Goal: Information Seeking & Learning: Learn about a topic

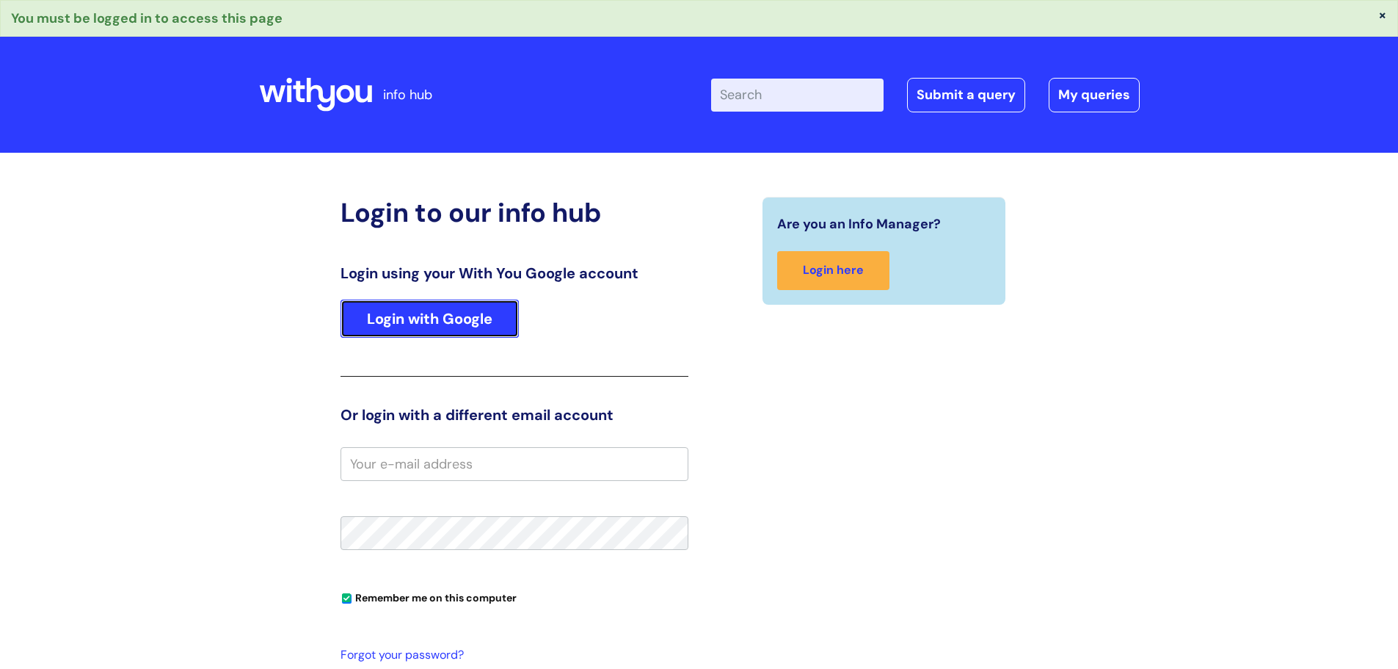
click at [409, 319] on link "Login with Google" at bounding box center [430, 318] width 178 height 38
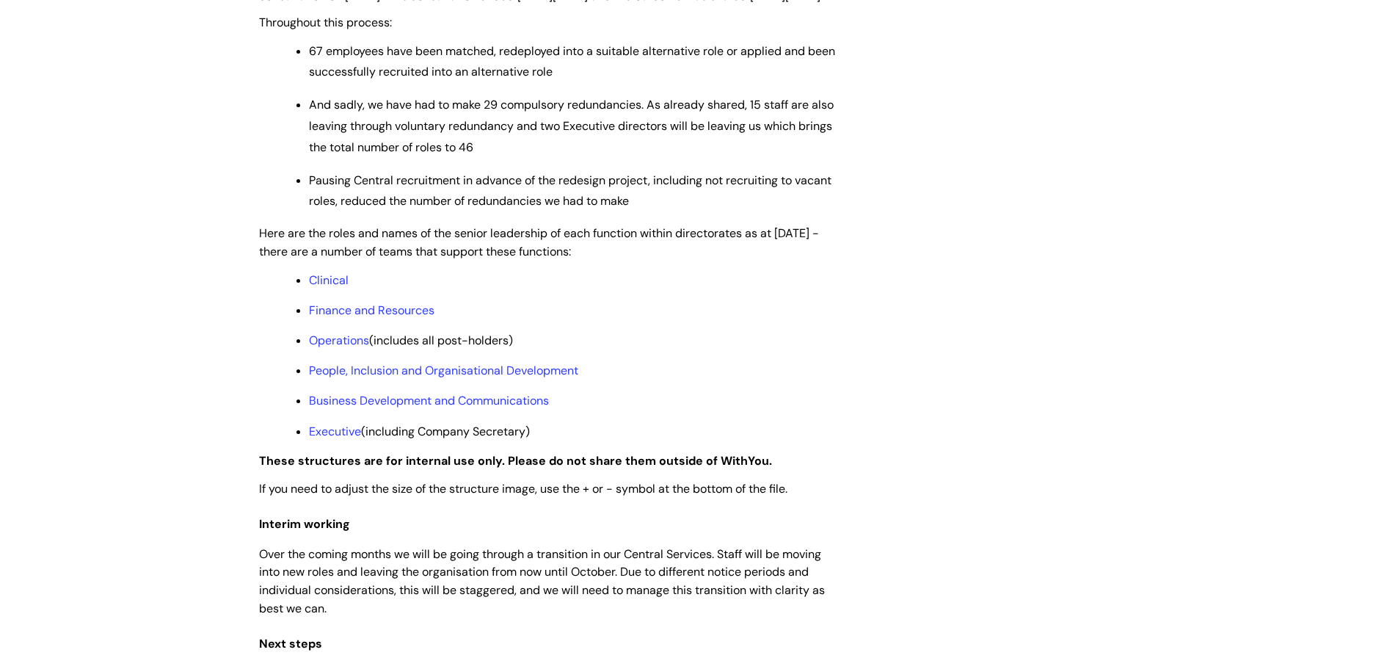
scroll to position [1101, 0]
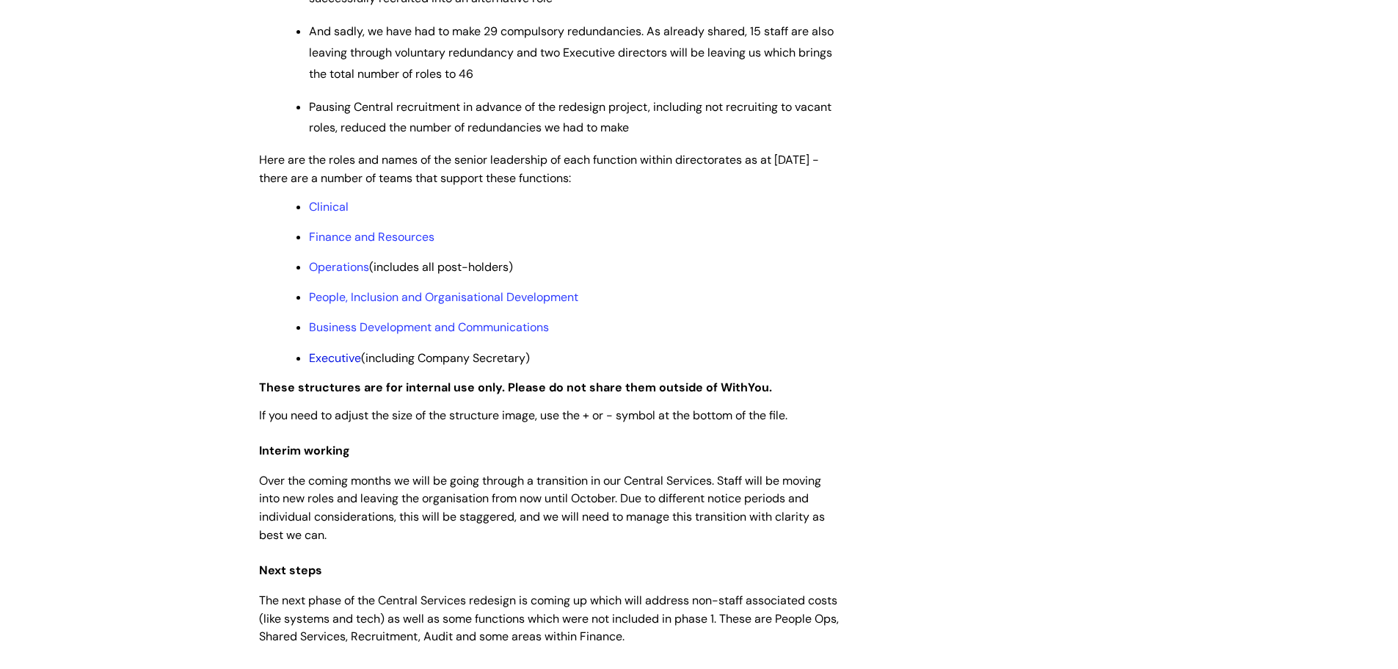
click at [338, 366] on link "Executive" at bounding box center [335, 357] width 52 height 15
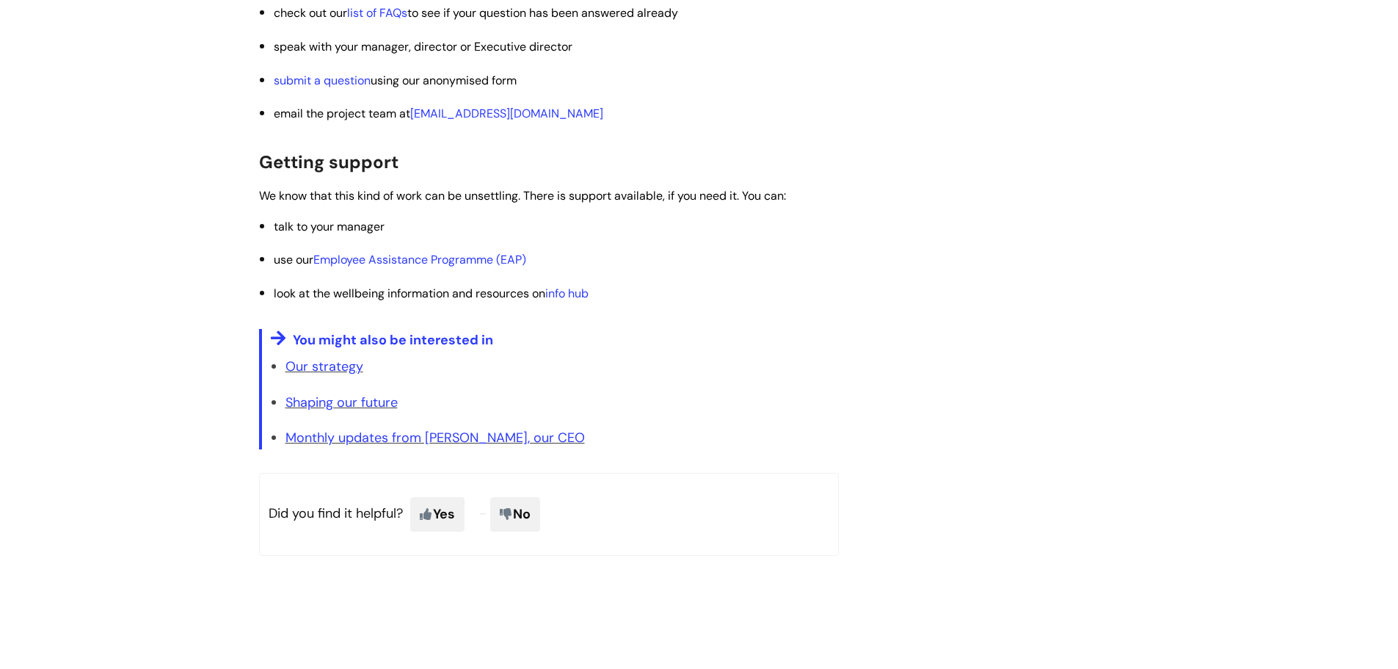
scroll to position [2642, 0]
